Goal: Task Accomplishment & Management: Manage account settings

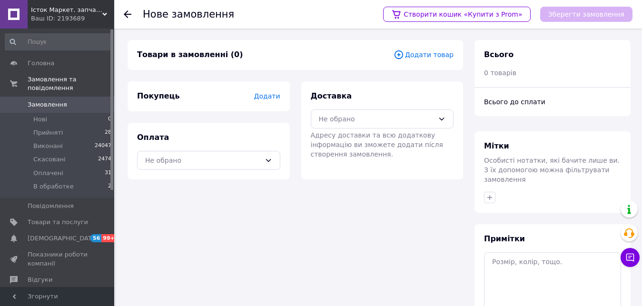
click at [422, 56] on span "Додати товар" at bounding box center [423, 54] width 60 height 10
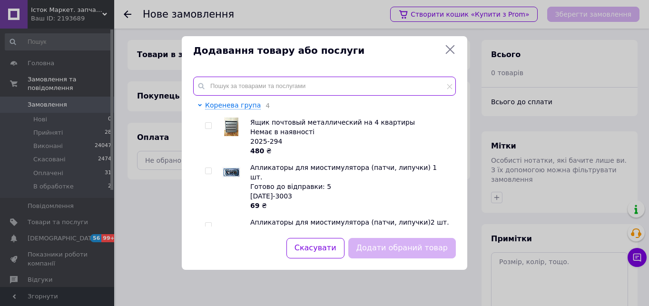
click at [245, 93] on input "text" at bounding box center [324, 86] width 263 height 19
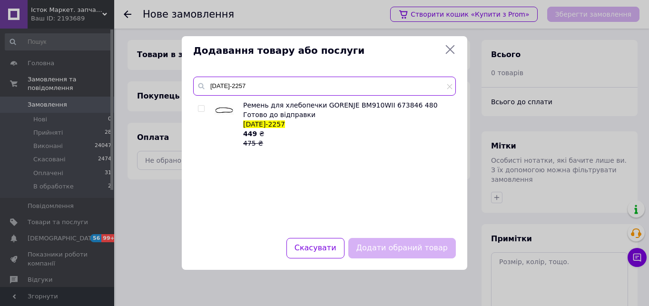
type input "[DATE]-2257"
click at [203, 108] on input "checkbox" at bounding box center [201, 109] width 6 height 6
checkbox input "true"
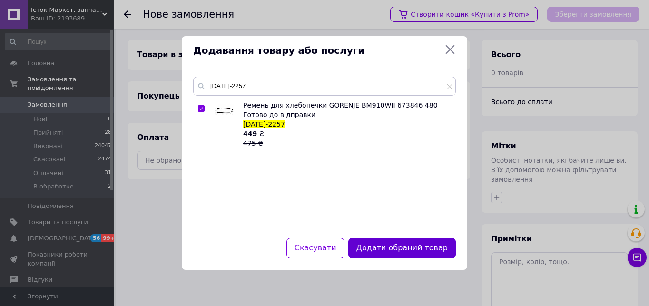
click at [406, 250] on button "Додати обраний товар" at bounding box center [401, 248] width 107 height 20
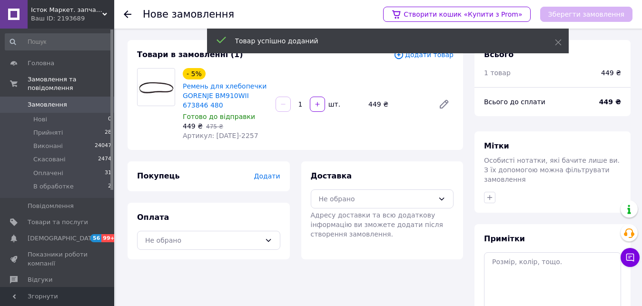
click at [277, 178] on span "Додати" at bounding box center [266, 176] width 26 height 8
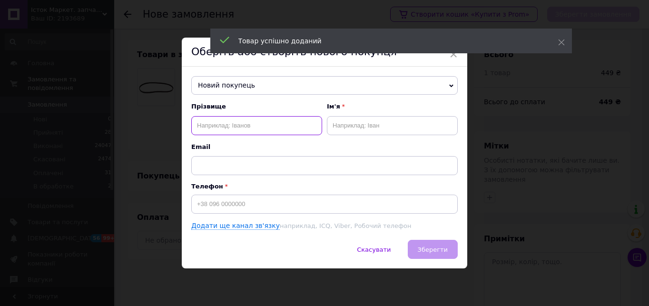
click at [240, 128] on input "text" at bounding box center [256, 125] width 131 height 19
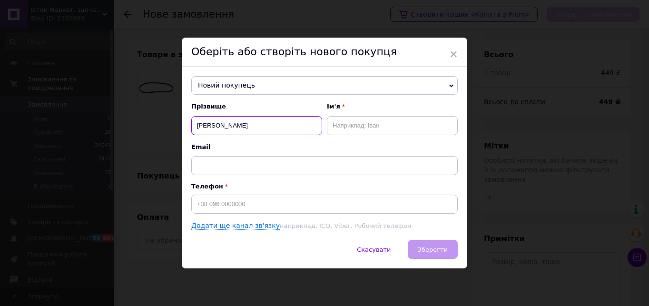
type input "[PERSON_NAME]"
click at [360, 130] on input "text" at bounding box center [392, 125] width 131 height 19
click at [340, 128] on input "[PERSON_NAME]" at bounding box center [392, 125] width 131 height 19
click at [336, 123] on input "[PERSON_NAME]" at bounding box center [392, 125] width 131 height 19
click at [338, 119] on input "[PERSON_NAME]" at bounding box center [392, 125] width 131 height 19
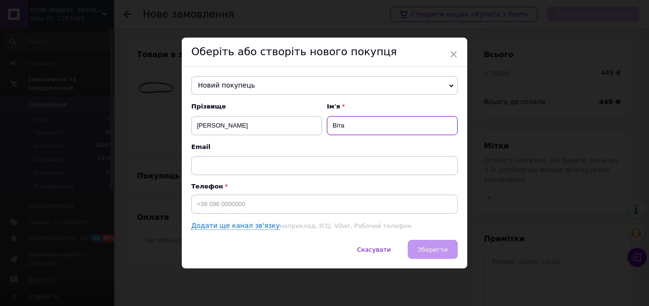
type input "Віта"
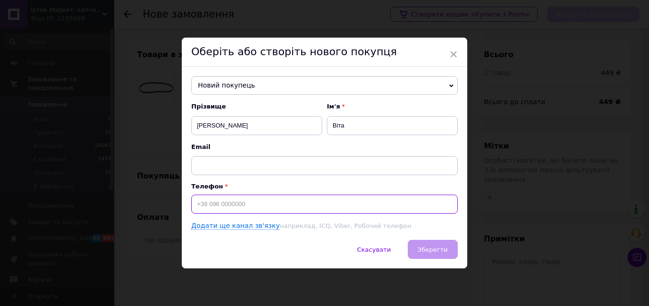
click at [232, 207] on input at bounding box center [324, 204] width 266 height 19
type input "[PHONE_NUMBER]"
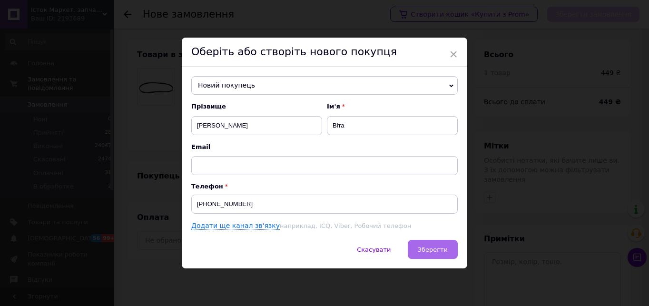
click at [432, 246] on span "Зберегти" at bounding box center [433, 249] width 30 height 7
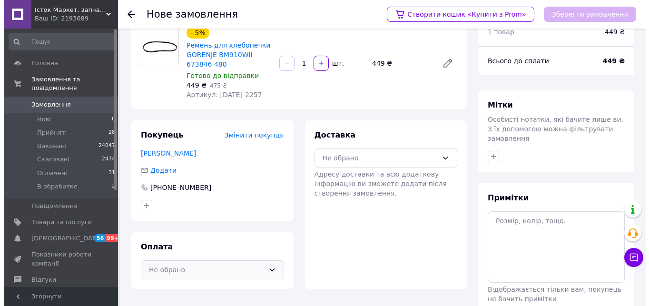
scroll to position [86, 0]
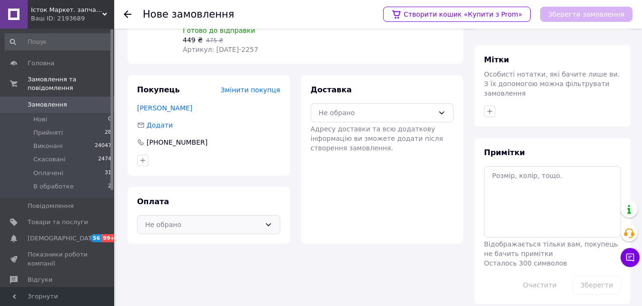
click at [270, 227] on icon at bounding box center [268, 225] width 8 height 8
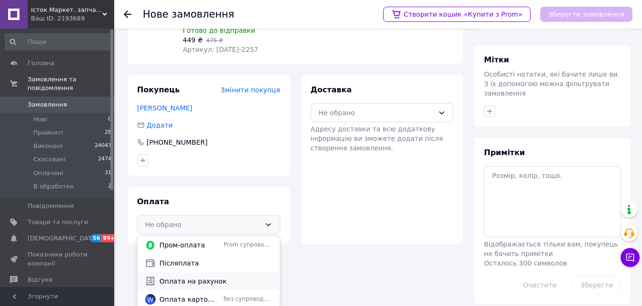
click at [217, 282] on span "Оплата на рахунок" at bounding box center [215, 281] width 113 height 10
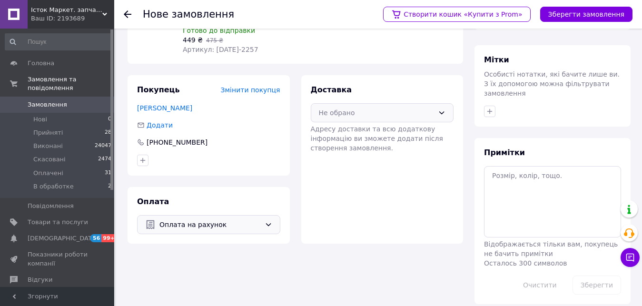
click at [441, 111] on icon at bounding box center [442, 113] width 8 height 8
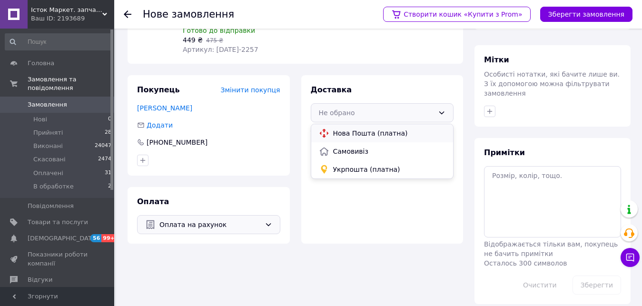
click at [403, 135] on span "Нова Пошта (платна)" at bounding box center [389, 133] width 113 height 10
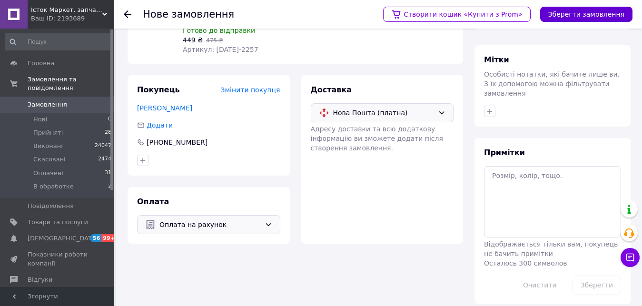
click at [575, 16] on button "Зберегти замовлення" at bounding box center [586, 14] width 92 height 15
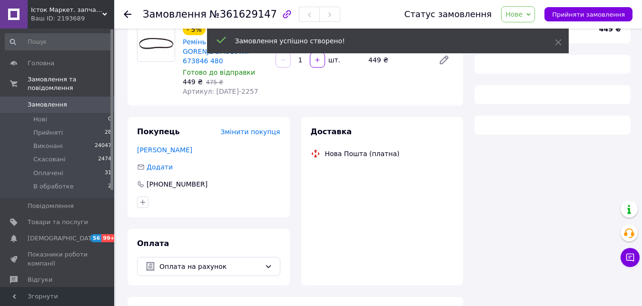
click at [575, 16] on span "Прийняти замовлення" at bounding box center [588, 14] width 73 height 7
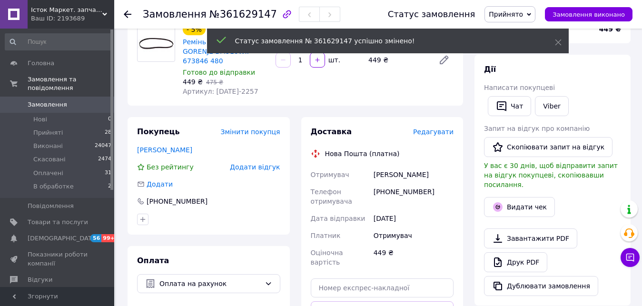
click at [443, 134] on span "Редагувати" at bounding box center [433, 132] width 40 height 8
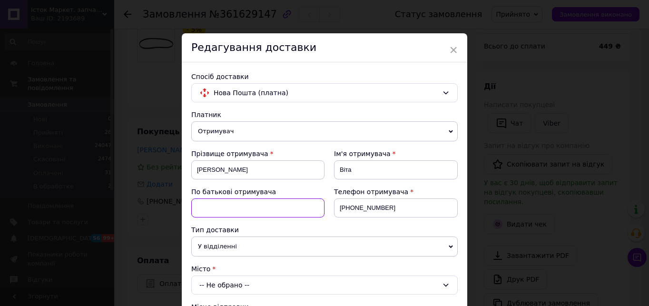
click at [219, 211] on input at bounding box center [257, 207] width 133 height 19
click at [233, 212] on input "Василівна" at bounding box center [257, 207] width 133 height 19
click at [210, 210] on input "Василівна" at bounding box center [257, 207] width 133 height 19
click at [229, 212] on input "Василівна" at bounding box center [257, 207] width 133 height 19
type input "Василівна"
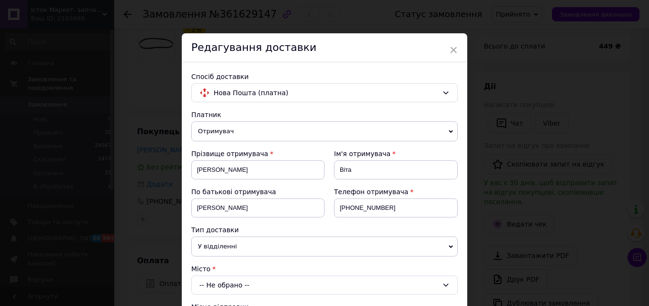
click at [295, 243] on span "У відділенні" at bounding box center [324, 246] width 266 height 20
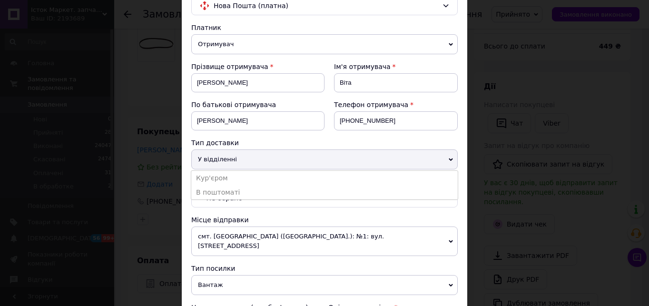
scroll to position [143, 0]
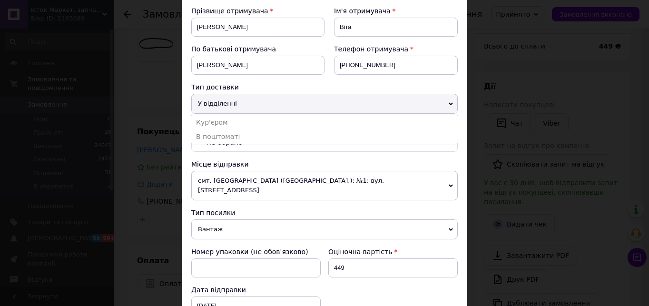
click at [387, 166] on div "Місце відправки" at bounding box center [324, 164] width 266 height 10
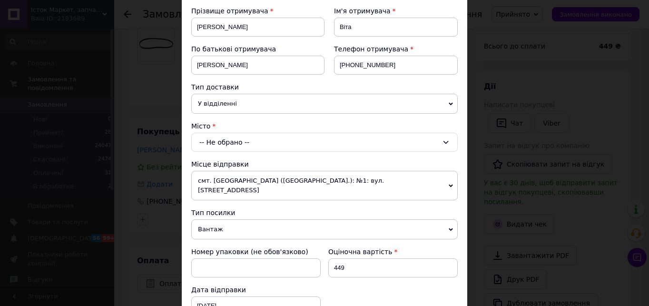
click at [297, 140] on div "-- Не обрано --" at bounding box center [324, 142] width 266 height 19
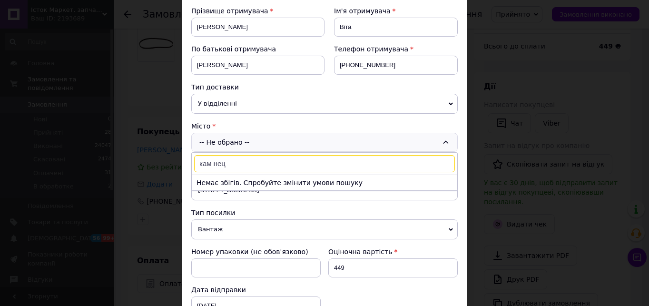
click at [212, 161] on input "кам нец" at bounding box center [324, 163] width 261 height 17
click at [210, 162] on input "камянец" at bounding box center [324, 163] width 261 height 17
click at [242, 158] on input "кам*янец" at bounding box center [324, 163] width 261 height 17
click at [234, 164] on input "кам*янец" at bounding box center [324, 163] width 261 height 17
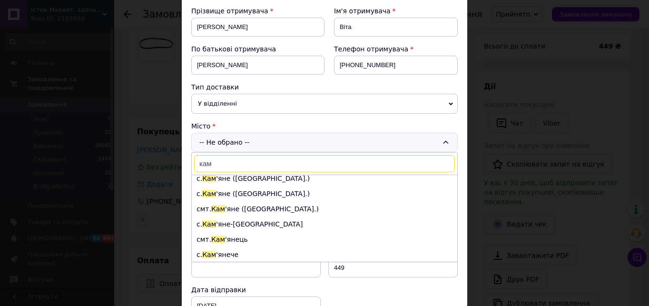
scroll to position [190, 0]
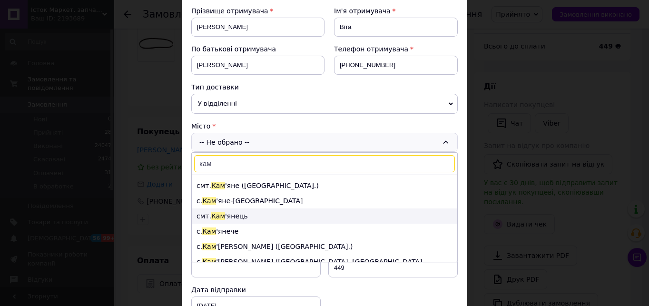
type input "кам"
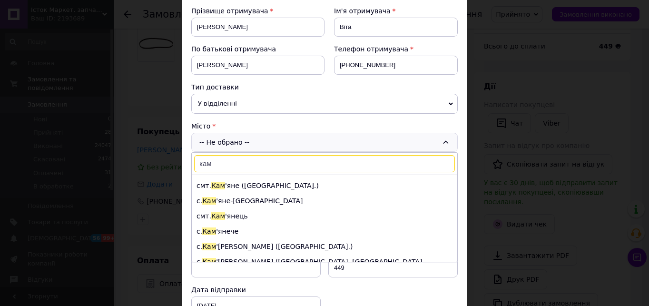
drag, startPoint x: 229, startPoint y: 206, endPoint x: 233, endPoint y: 203, distance: 5.1
click at [230, 208] on li "смт. Кам 'янець" at bounding box center [324, 215] width 265 height 15
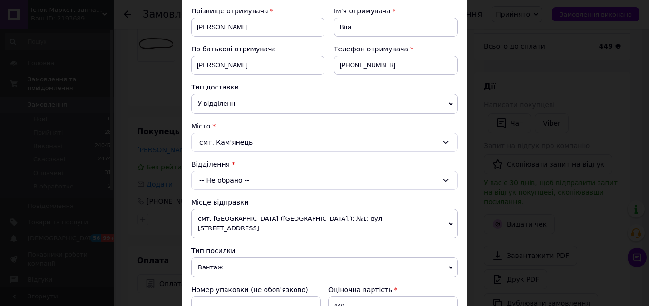
click at [442, 177] on icon at bounding box center [446, 180] width 8 height 8
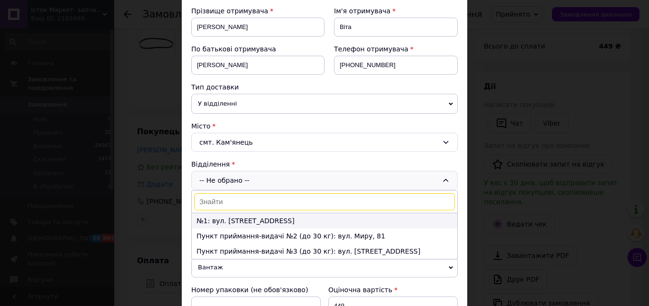
click at [272, 218] on li "№1: вул. Криворізька, 12" at bounding box center [324, 220] width 265 height 15
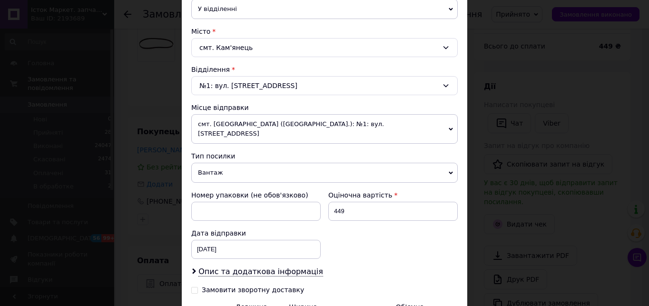
scroll to position [238, 0]
click at [450, 171] on icon at bounding box center [450, 172] width 4 height 3
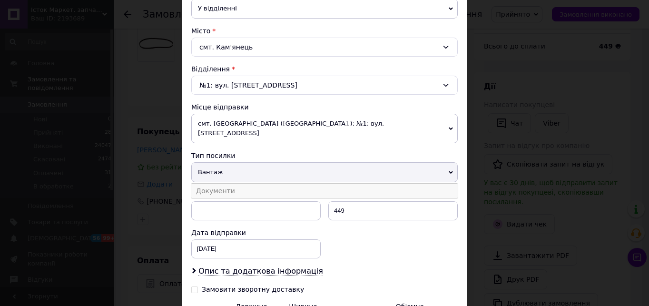
click at [253, 185] on li "Документи" at bounding box center [324, 191] width 266 height 14
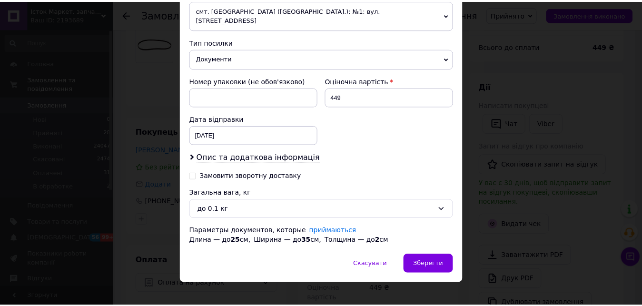
scroll to position [352, 0]
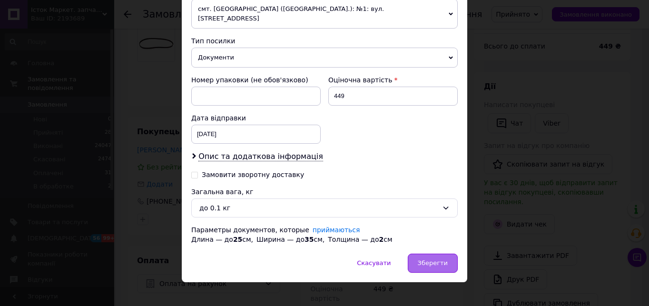
click at [437, 259] on span "Зберегти" at bounding box center [433, 262] width 30 height 7
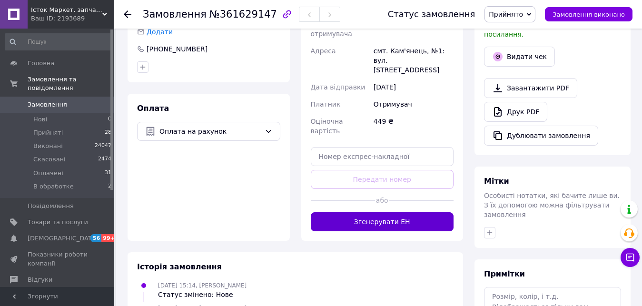
scroll to position [276, 0]
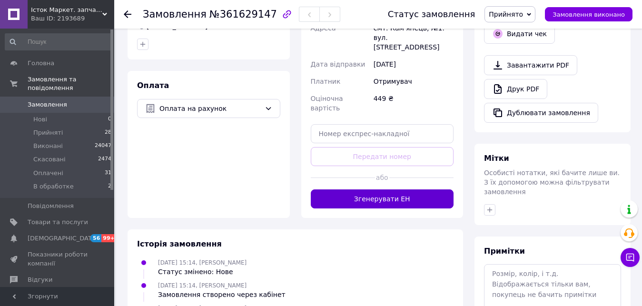
click at [380, 189] on button "Згенерувати ЕН" at bounding box center [382, 198] width 143 height 19
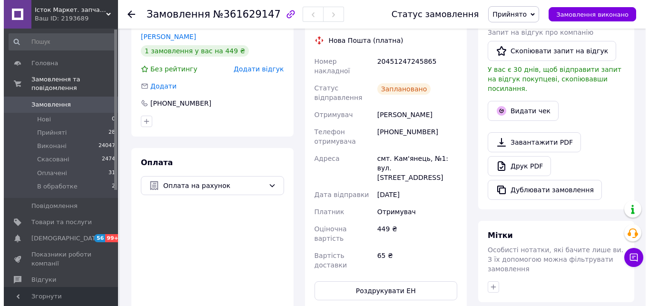
scroll to position [86, 0]
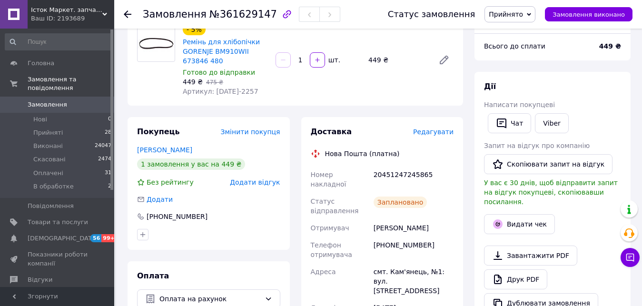
click at [531, 13] on icon at bounding box center [528, 14] width 4 height 4
click at [521, 58] on li "Оплачено" at bounding box center [510, 62] width 50 height 14
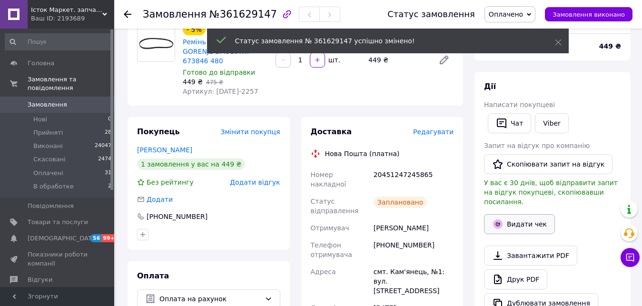
click at [522, 214] on button "Видати чек" at bounding box center [519, 224] width 71 height 20
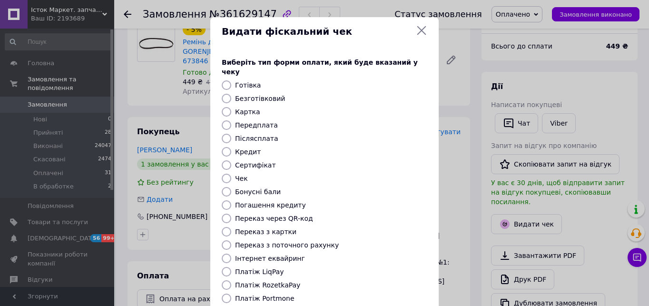
click at [225, 120] on input "Передплата" at bounding box center [227, 125] width 10 height 10
radio input "true"
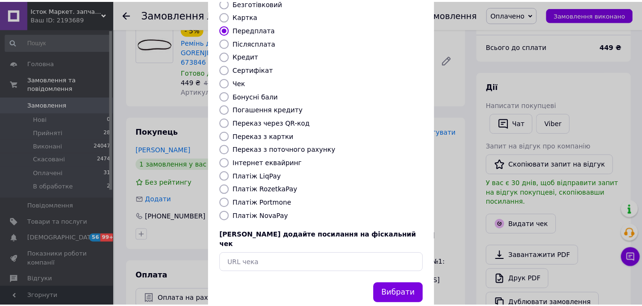
scroll to position [103, 0]
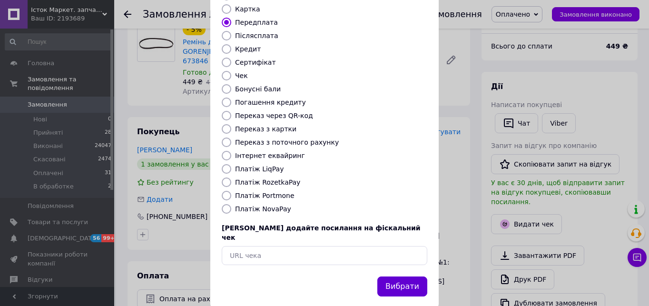
click at [402, 276] on button "Вибрати" at bounding box center [402, 286] width 50 height 20
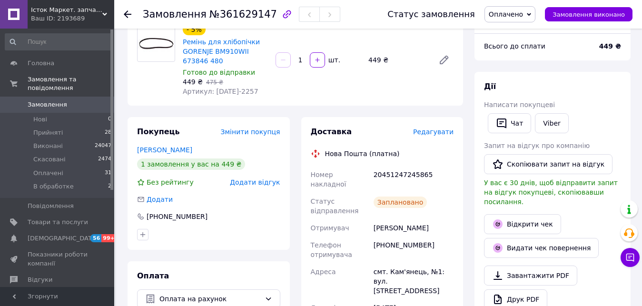
click at [127, 13] on icon at bounding box center [128, 14] width 8 height 8
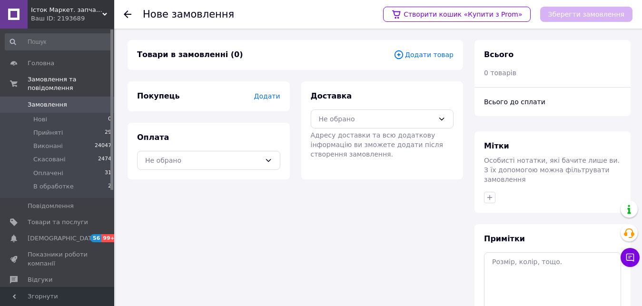
click at [98, 100] on span "0" at bounding box center [101, 104] width 26 height 9
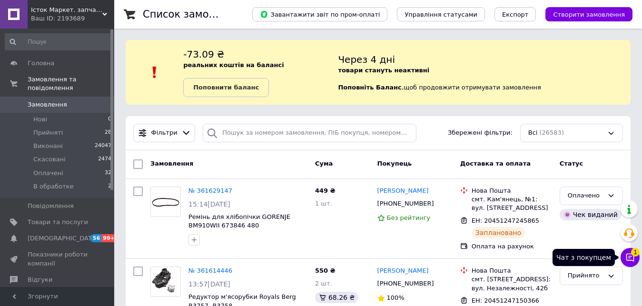
click at [626, 255] on icon at bounding box center [630, 257] width 8 height 8
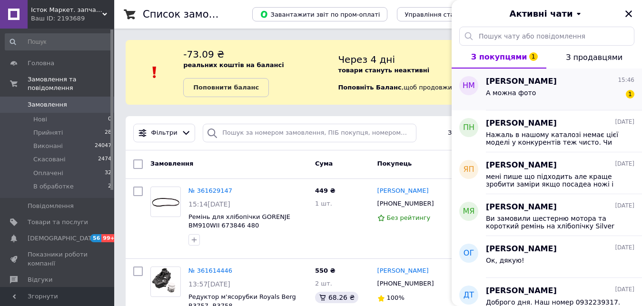
click at [574, 89] on div "А можна фото 1" at bounding box center [560, 94] width 148 height 15
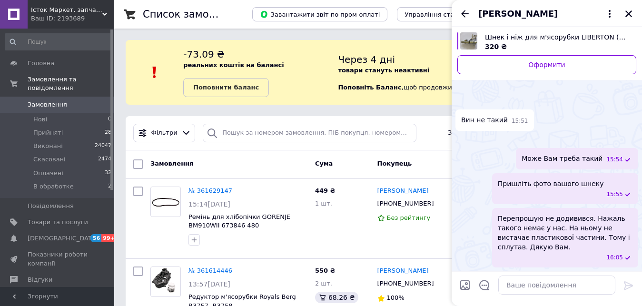
scroll to position [795, 0]
click at [630, 14] on icon "Закрити" at bounding box center [628, 14] width 9 height 9
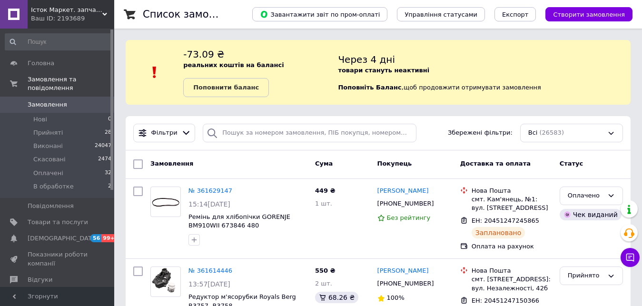
click at [62, 100] on span "Замовлення" at bounding box center [58, 104] width 60 height 9
click at [49, 100] on span "Замовлення" at bounding box center [47, 104] width 39 height 9
click at [60, 218] on span "Товари та послуги" at bounding box center [58, 222] width 60 height 9
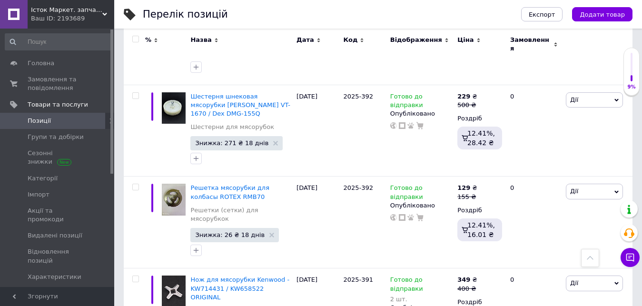
scroll to position [2598, 0]
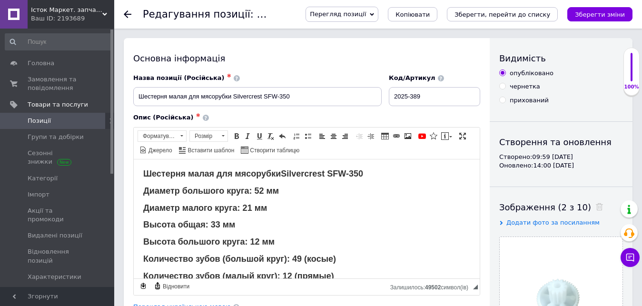
click at [44, 124] on span "Позиції" at bounding box center [39, 121] width 23 height 9
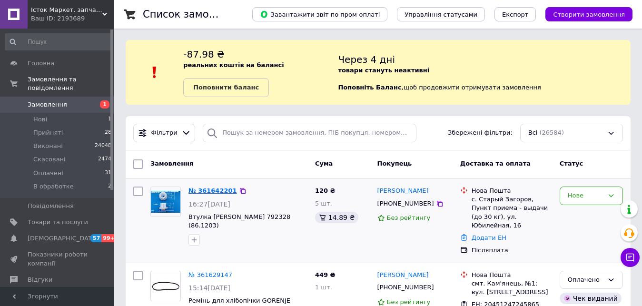
click at [216, 187] on link "№ 361642201" at bounding box center [212, 190] width 49 height 7
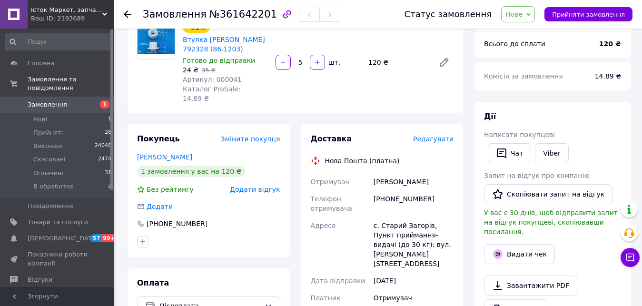
scroll to position [143, 0]
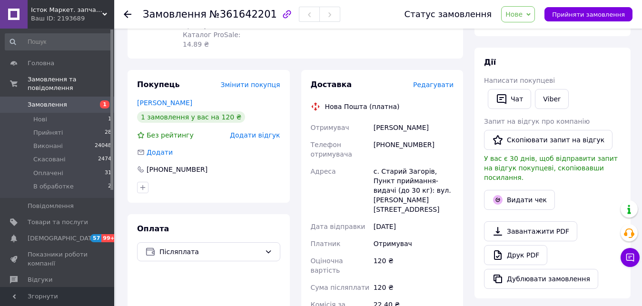
click at [62, 97] on link "Замовлення 1" at bounding box center [58, 105] width 117 height 16
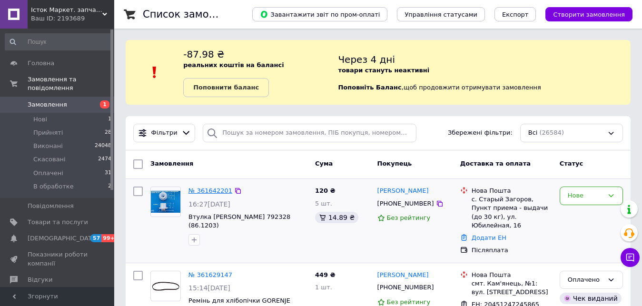
click at [204, 188] on link "№ 361642201" at bounding box center [210, 190] width 44 height 7
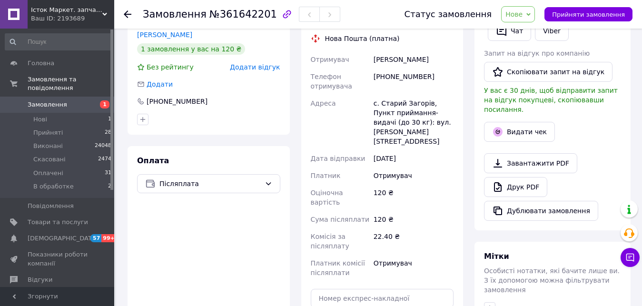
scroll to position [238, 0]
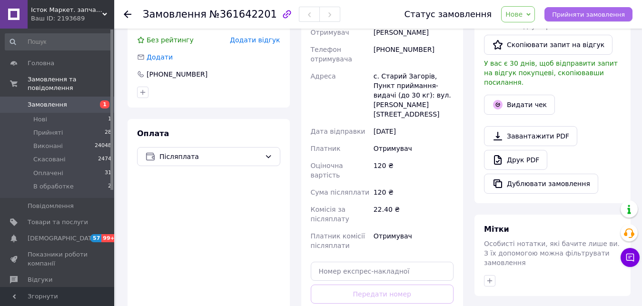
click at [584, 16] on span "Прийняти замовлення" at bounding box center [588, 14] width 73 height 7
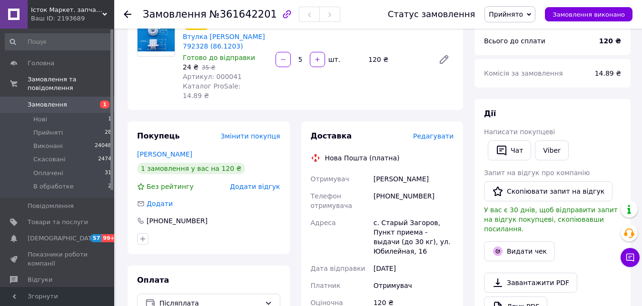
scroll to position [143, 0]
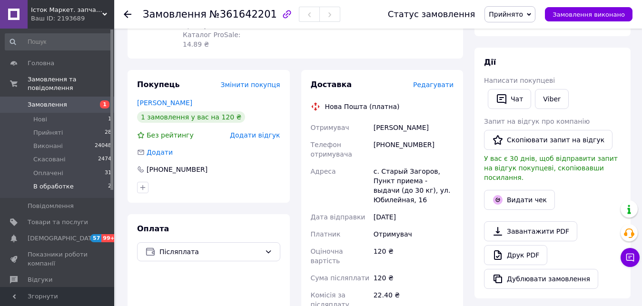
drag, startPoint x: 62, startPoint y: 177, endPoint x: 43, endPoint y: 179, distance: 18.6
click at [43, 182] on span "В обработке" at bounding box center [53, 186] width 40 height 9
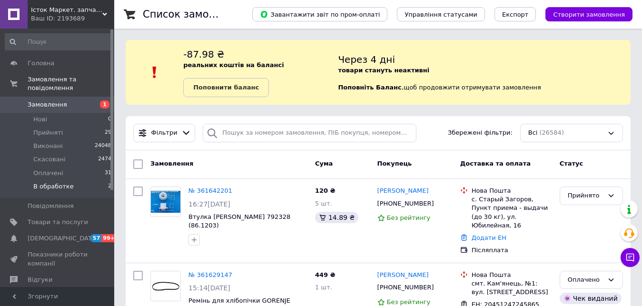
click at [67, 182] on span "В обработке" at bounding box center [53, 186] width 40 height 9
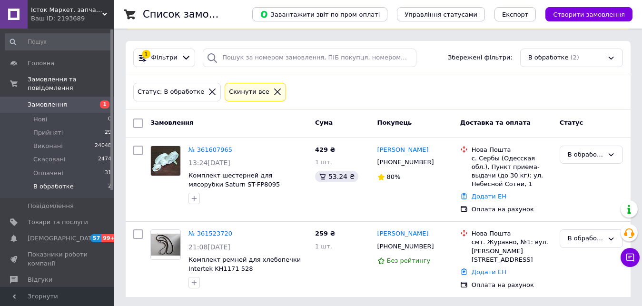
scroll to position [77, 0]
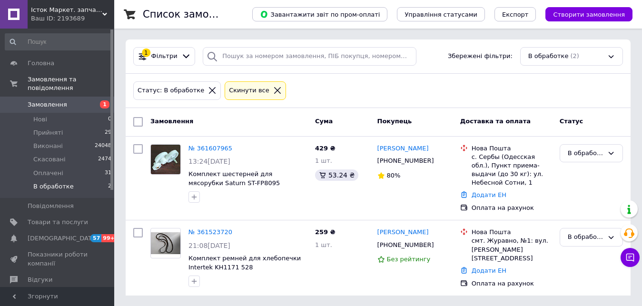
click at [37, 100] on span "Замовлення" at bounding box center [47, 104] width 39 height 9
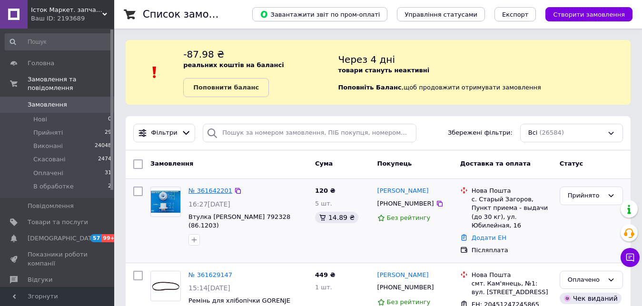
click at [206, 193] on link "№ 361642201" at bounding box center [210, 190] width 44 height 7
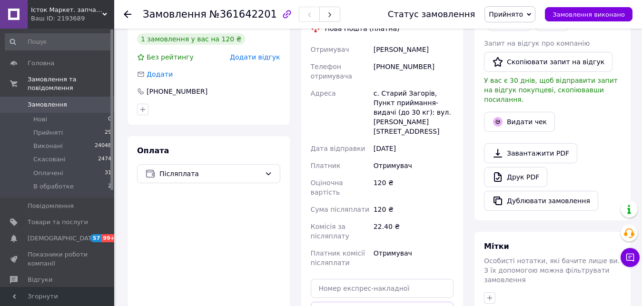
scroll to position [238, 0]
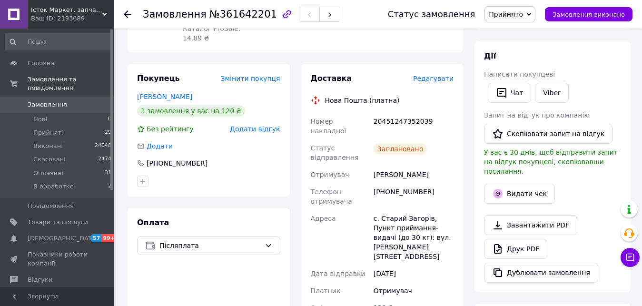
scroll to position [143, 0]
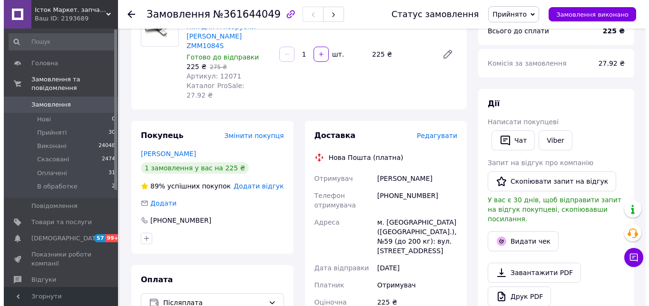
scroll to position [95, 0]
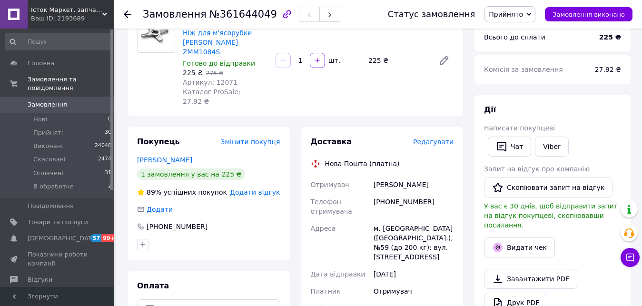
click at [441, 138] on span "Редагувати" at bounding box center [433, 142] width 40 height 8
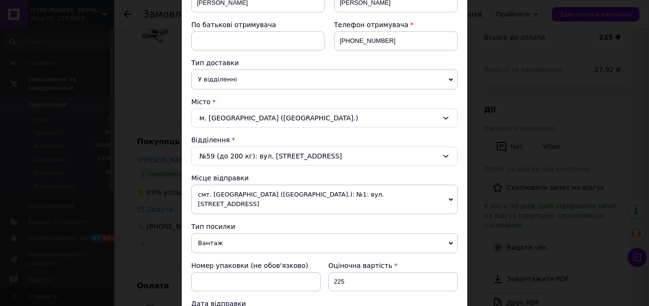
scroll to position [190, 0]
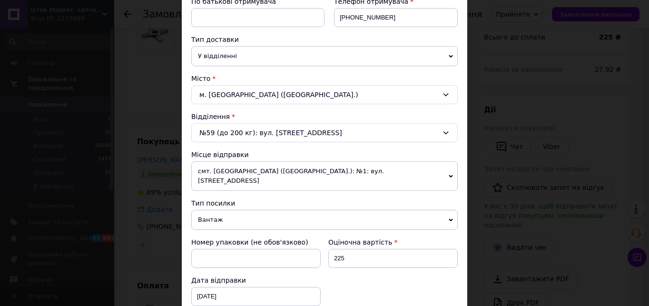
click at [450, 218] on icon at bounding box center [450, 220] width 4 height 4
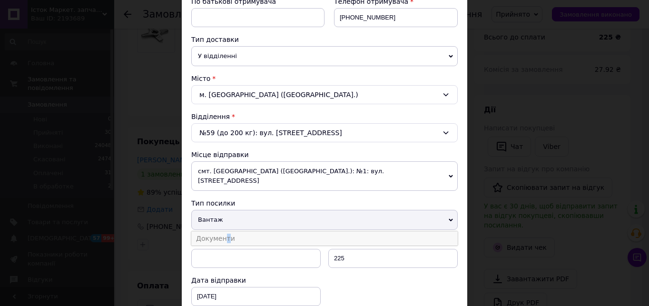
click at [224, 231] on li "Документи" at bounding box center [324, 238] width 266 height 14
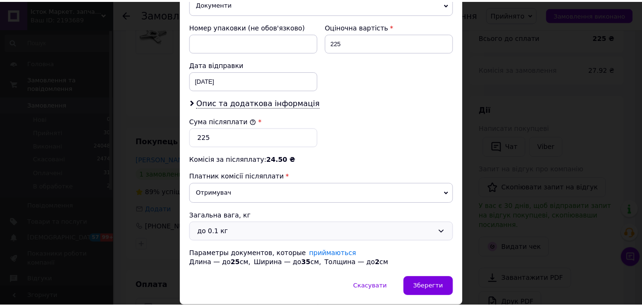
scroll to position [429, 0]
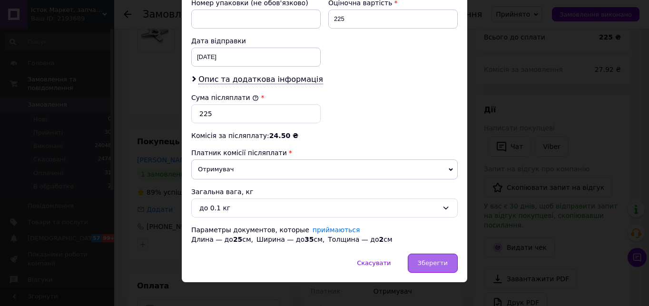
click at [432, 259] on span "Зберегти" at bounding box center [433, 262] width 30 height 7
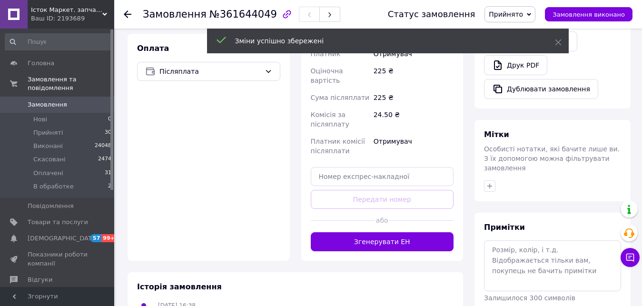
scroll to position [333, 0]
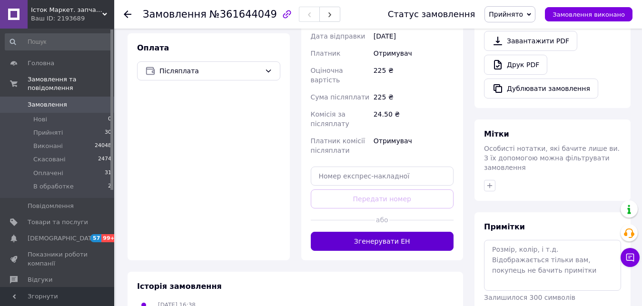
click at [393, 232] on button "Згенерувати ЕН" at bounding box center [382, 241] width 143 height 19
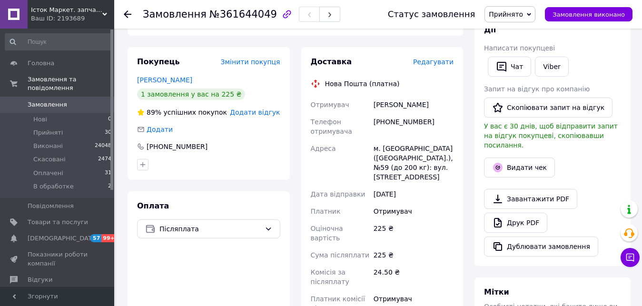
scroll to position [143, 0]
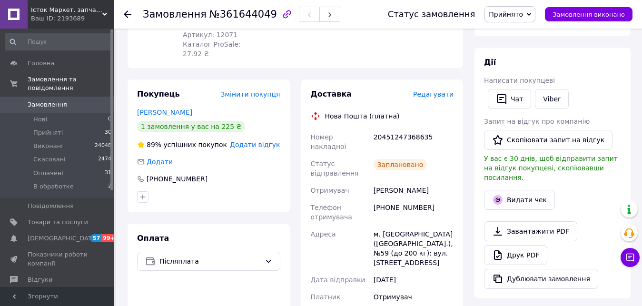
click at [63, 100] on span "Замовлення" at bounding box center [58, 104] width 60 height 9
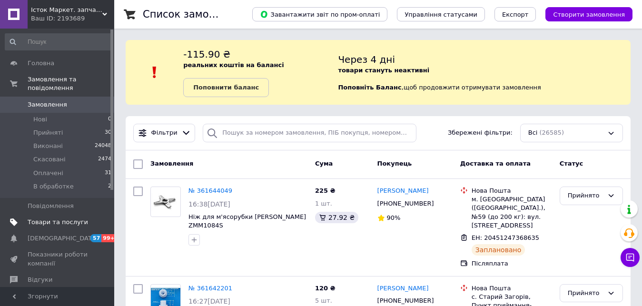
click at [63, 218] on span "Товари та послуги" at bounding box center [58, 222] width 60 height 9
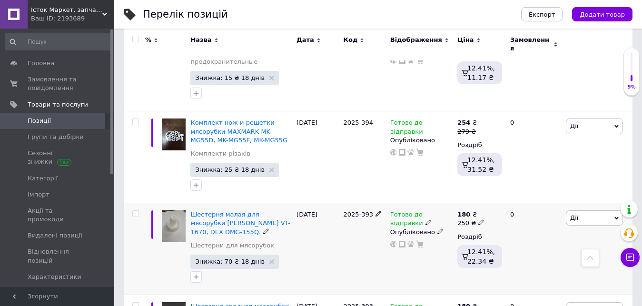
scroll to position [2140, 0]
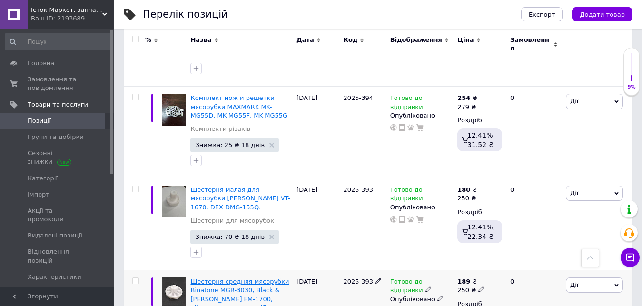
click at [247, 278] on span "Шестерня средняя мясорубки Binatone MGR-3030, Black & [PERSON_NAME] FM-1700, Si…" at bounding box center [240, 299] width 101 height 42
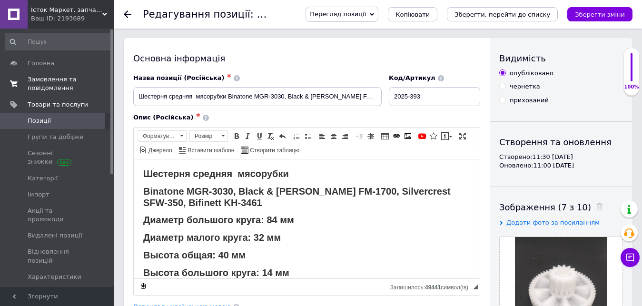
click at [42, 78] on span "Замовлення та повідомлення" at bounding box center [58, 83] width 60 height 17
